Goal: Information Seeking & Learning: Understand process/instructions

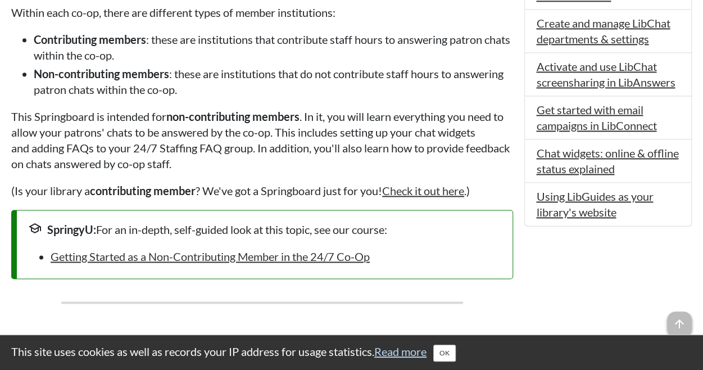
scroll to position [722, 0]
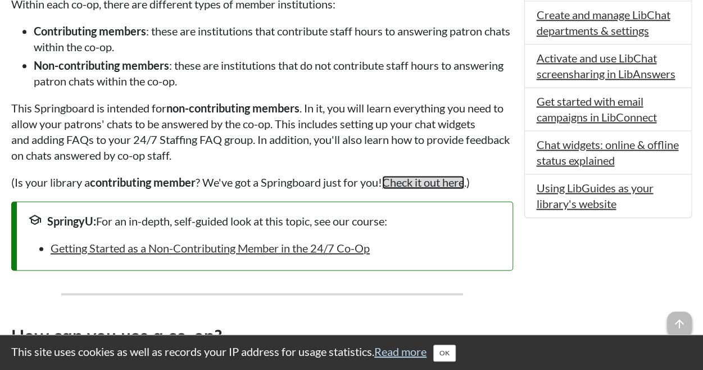
click at [418, 184] on link "Check it out here" at bounding box center [423, 181] width 82 height 13
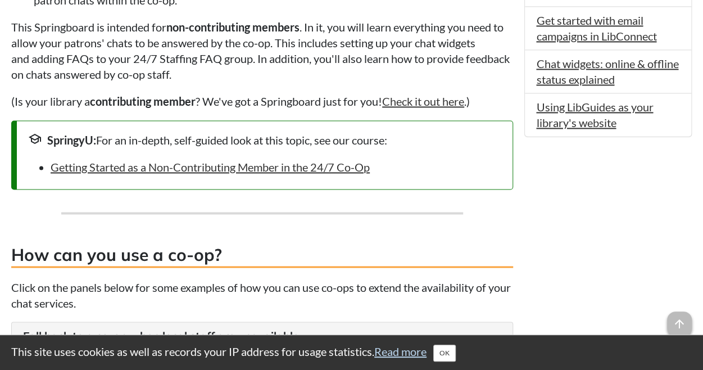
scroll to position [803, 0]
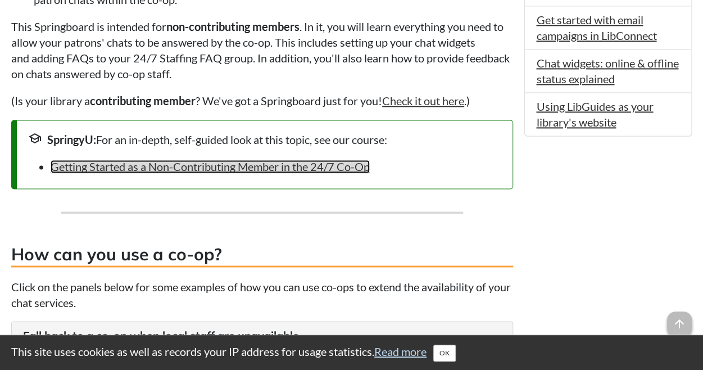
click at [126, 169] on link "Getting Started as a Non-Contributing Member in the 24/7 Co-Op" at bounding box center [210, 166] width 319 height 13
